Goal: Find specific page/section: Find specific page/section

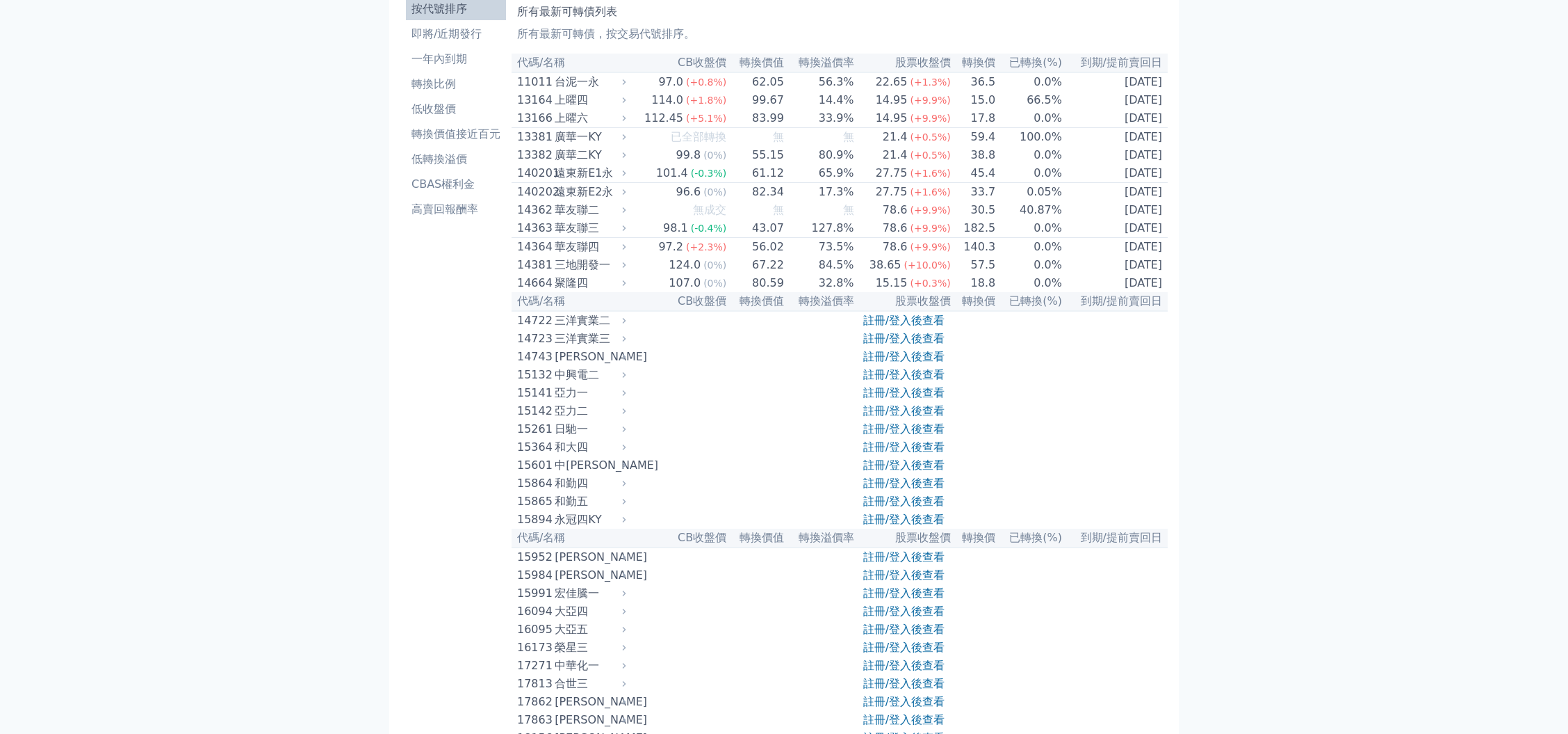
scroll to position [92, 0]
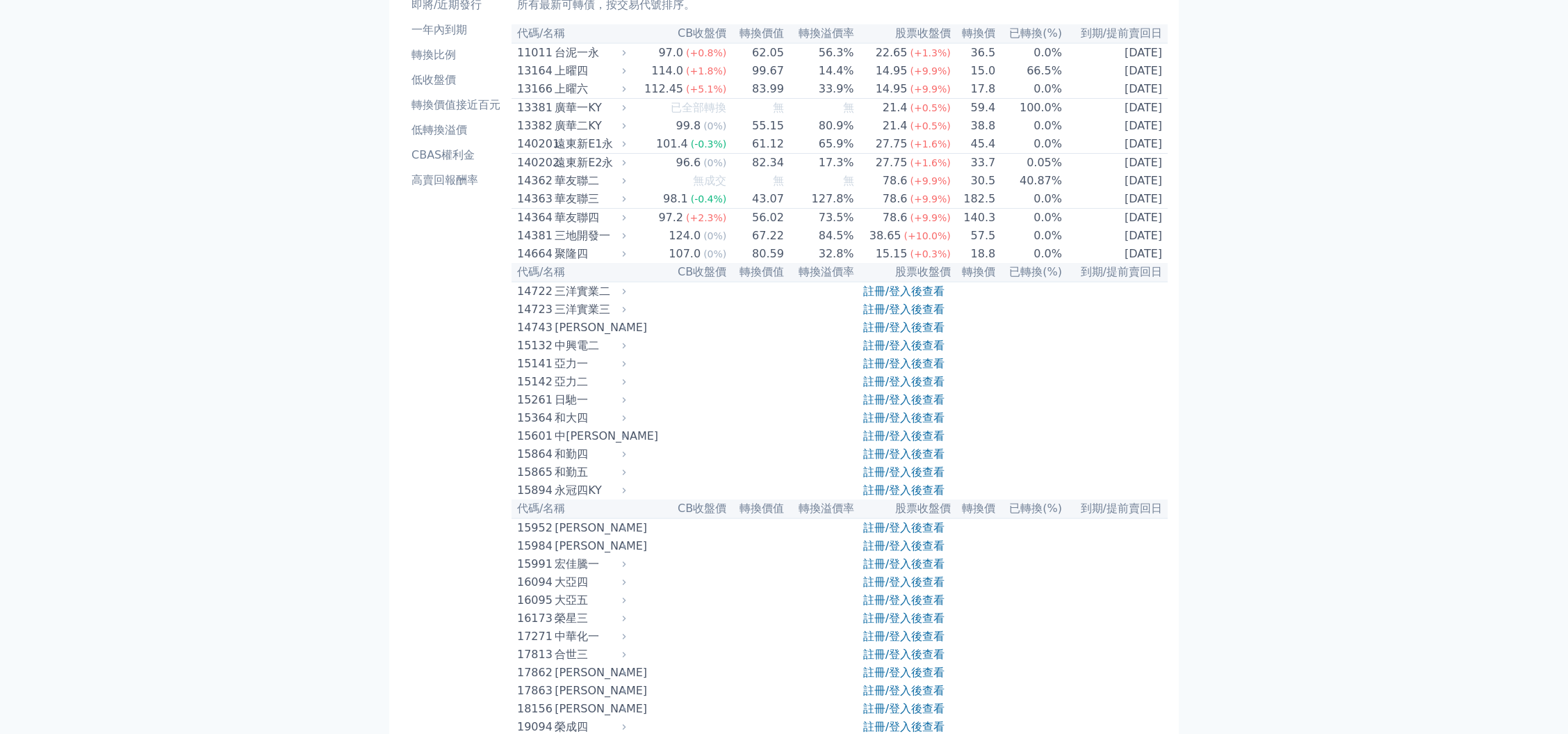
click at [917, 570] on link "註冊/登入後查看" at bounding box center [903, 563] width 81 height 13
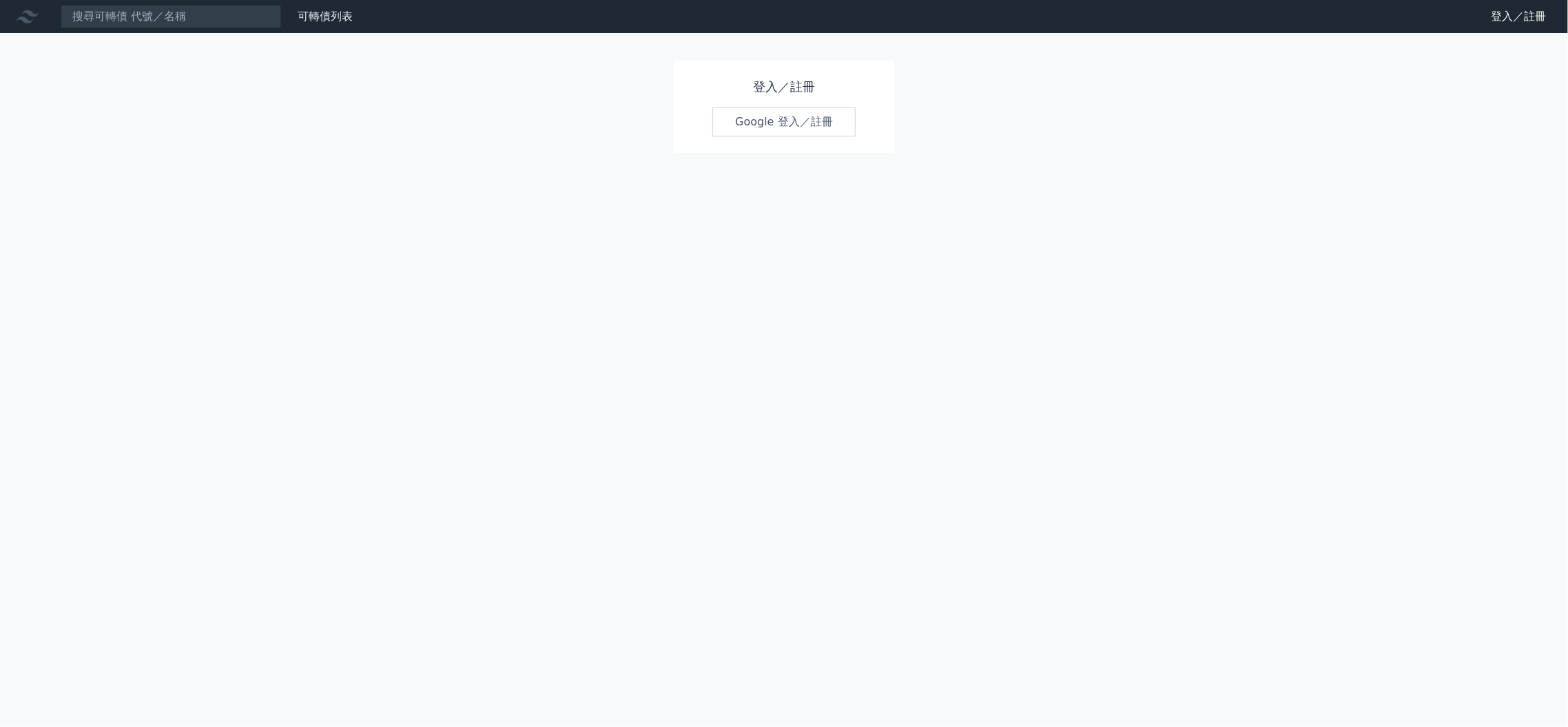
click at [784, 127] on link "Google 登入／註冊" at bounding box center [784, 121] width 143 height 29
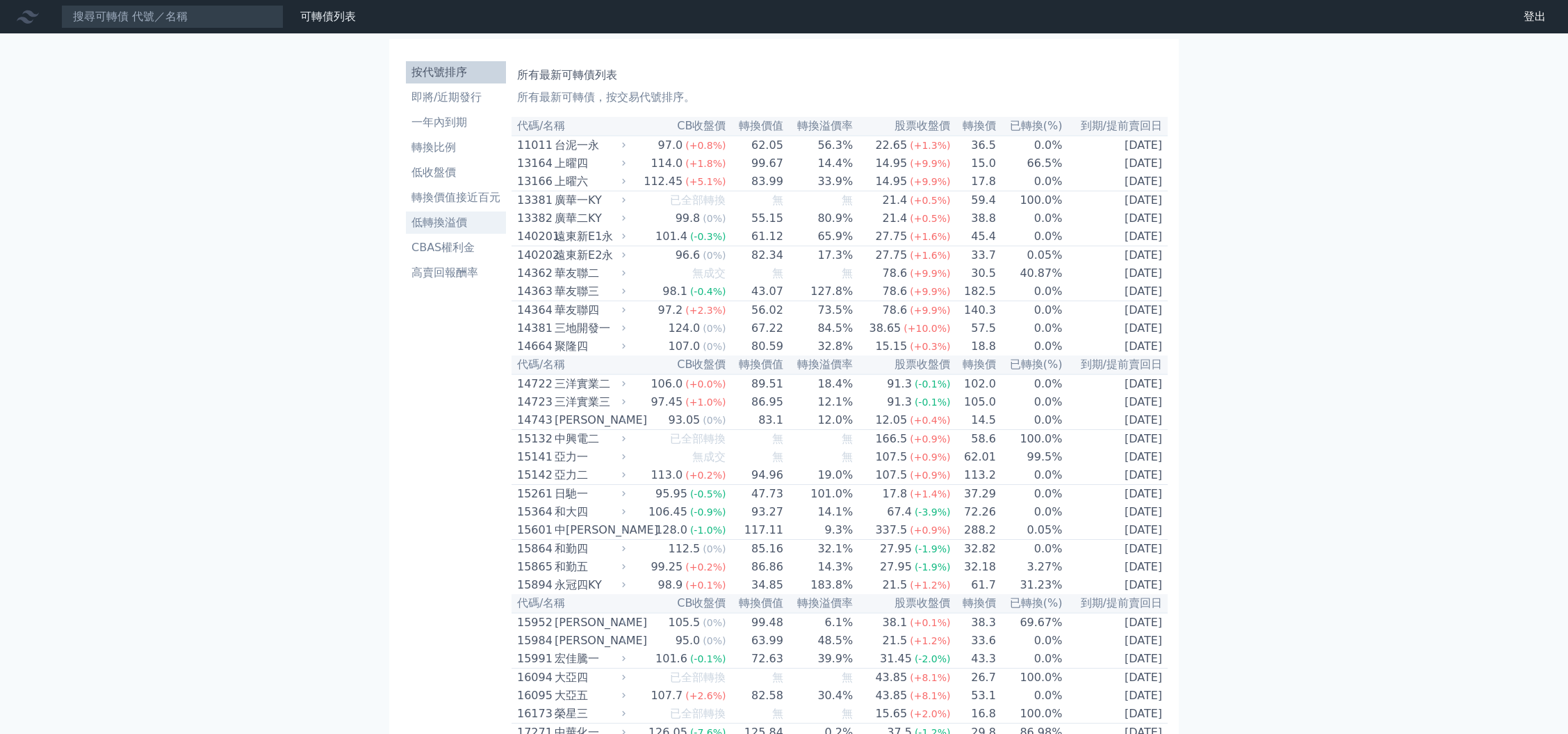
click at [445, 225] on li "低轉換溢價" at bounding box center [455, 223] width 100 height 17
